Goal: Task Accomplishment & Management: Manage account settings

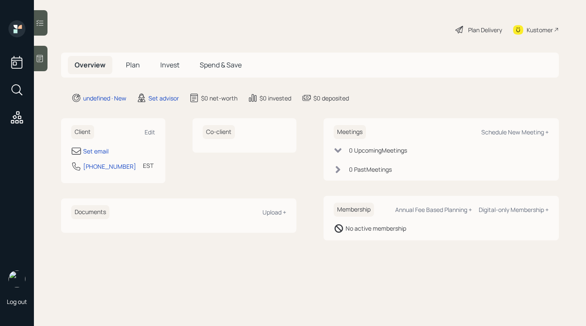
click at [153, 124] on div "Client Edit Set email [PHONE_NUMBER] EST Currently 4:37 PM" at bounding box center [113, 150] width 104 height 65
click at [149, 129] on div "Edit" at bounding box center [150, 132] width 11 height 8
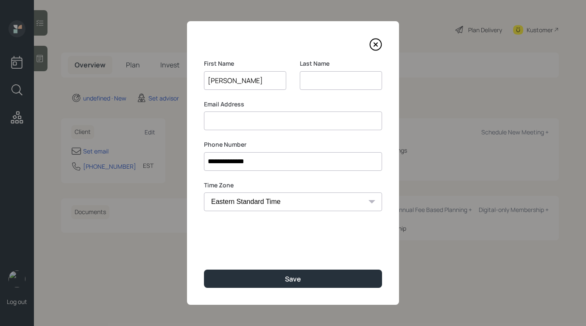
type input "[PERSON_NAME]"
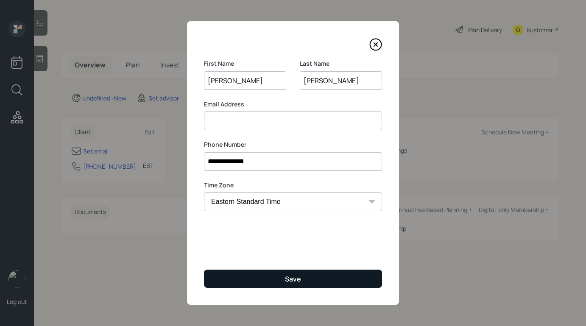
type input "[PERSON_NAME]"
click at [287, 279] on div "Save" at bounding box center [293, 278] width 16 height 9
